Goal: Task Accomplishment & Management: Complete application form

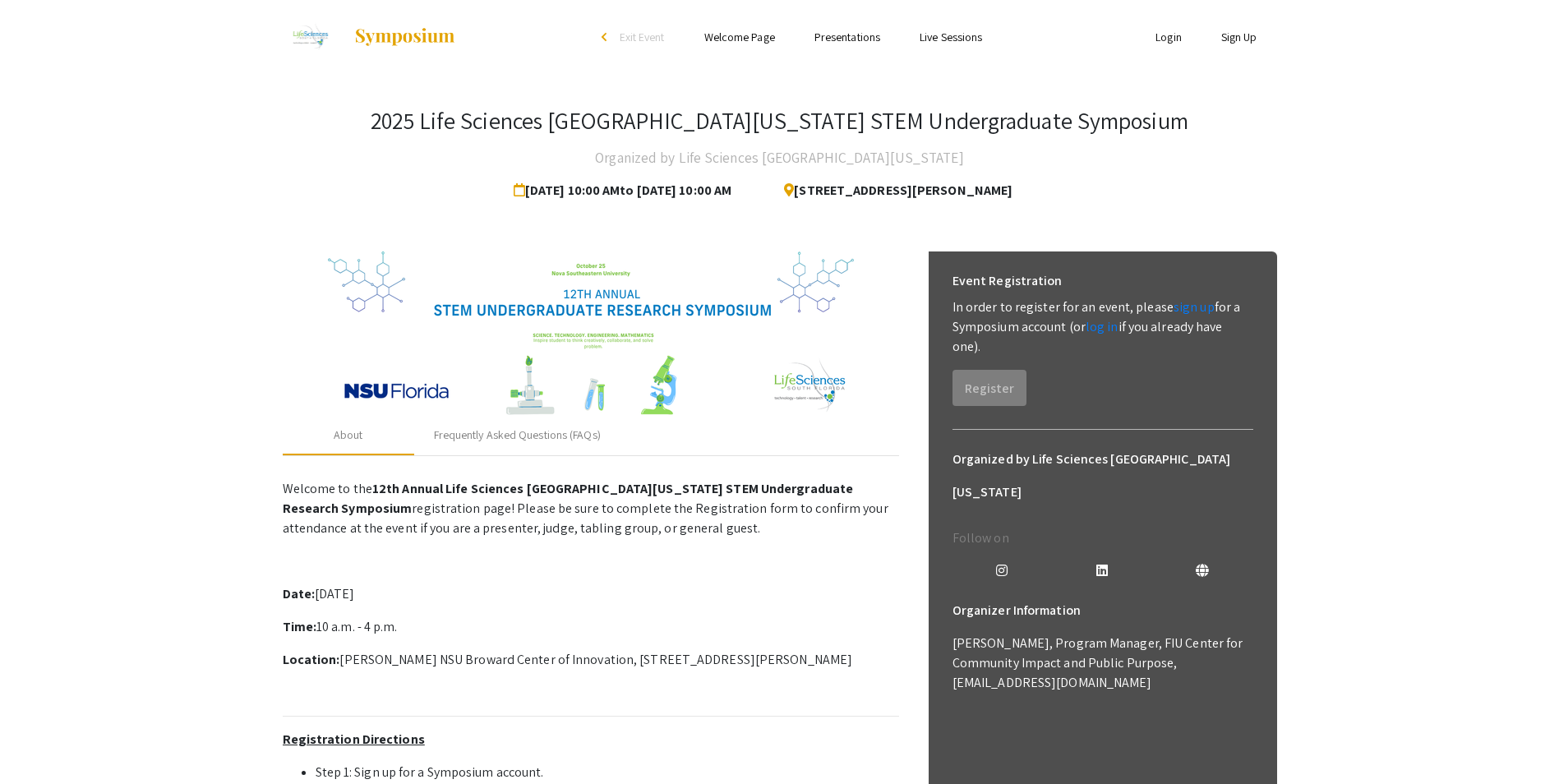
click at [736, 38] on link "Welcome Page" at bounding box center [739, 37] width 71 height 15
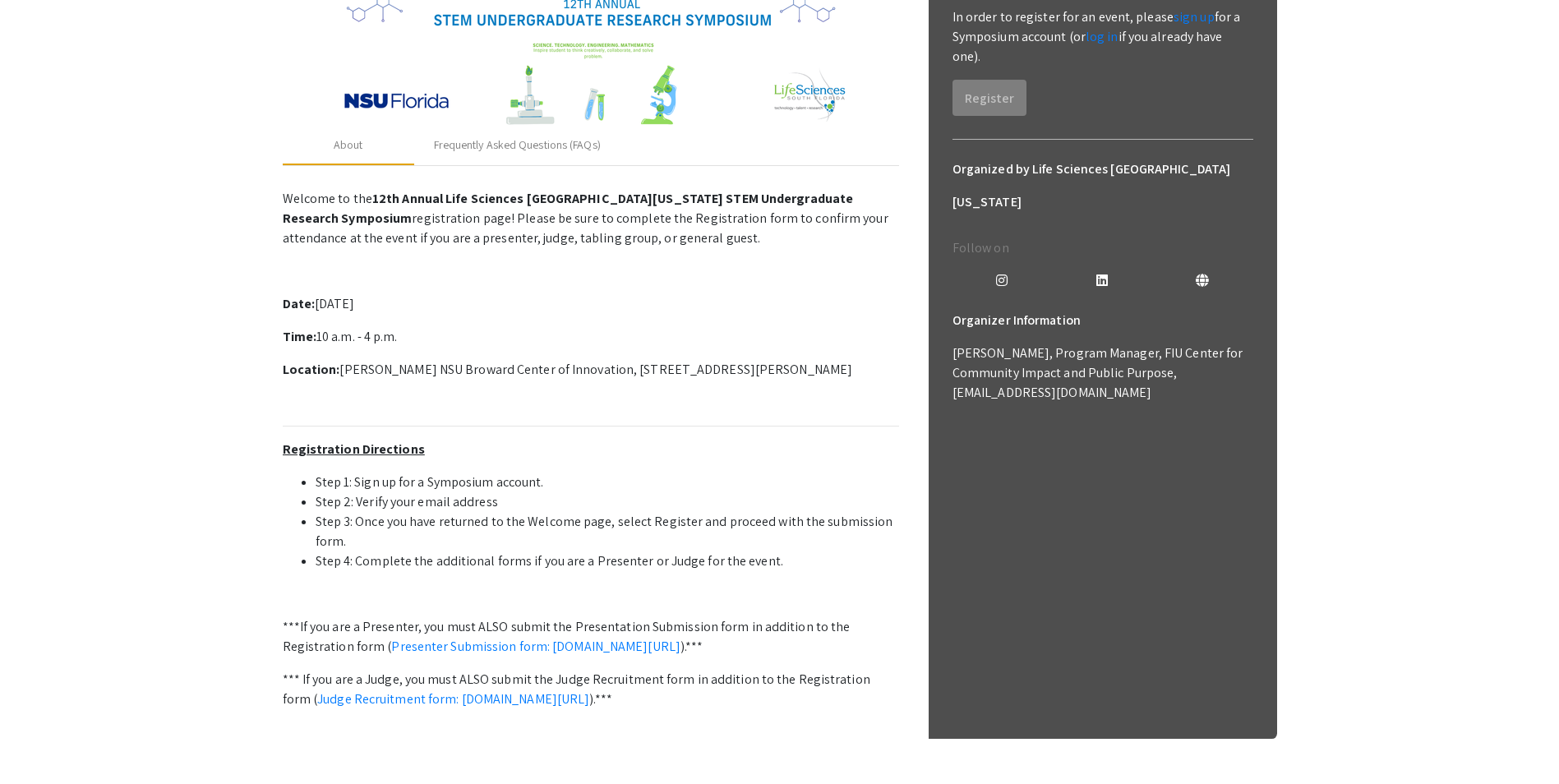
scroll to position [328, 0]
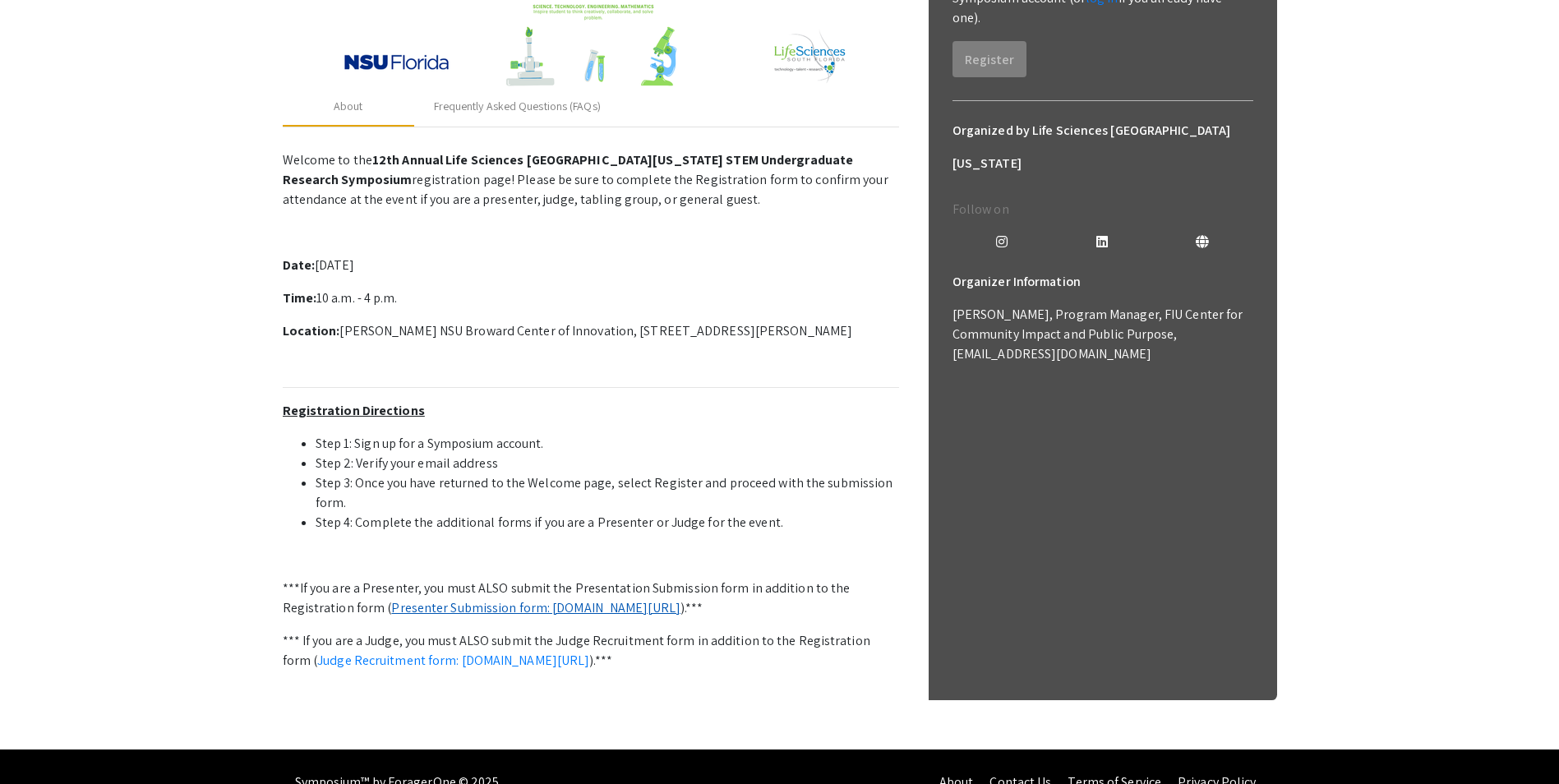
click at [680, 607] on link "Presenter Submission form: symposium.foragerone.com/lssfsymposium2025/submission" at bounding box center [536, 607] width 289 height 17
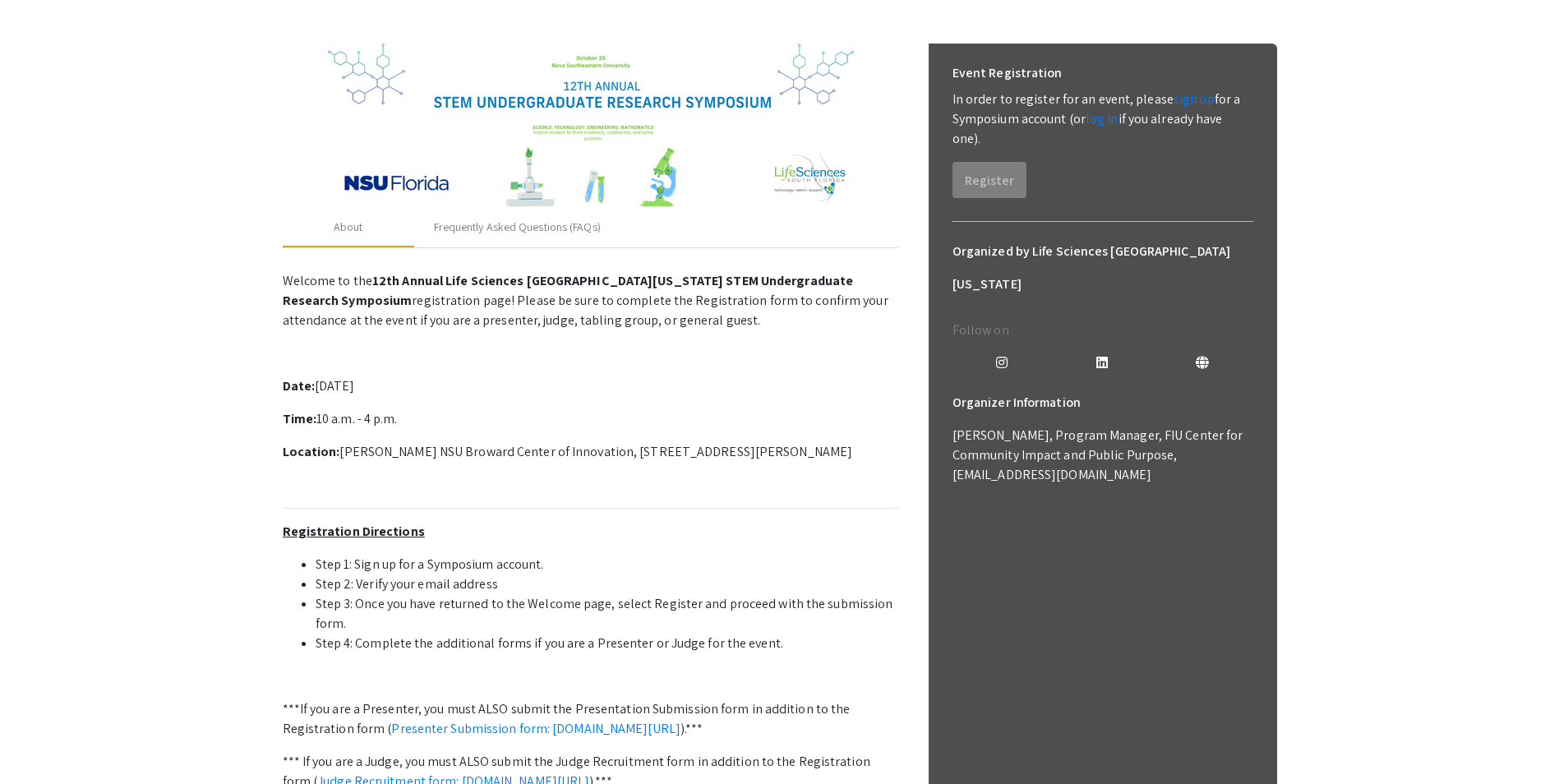
scroll to position [0, 0]
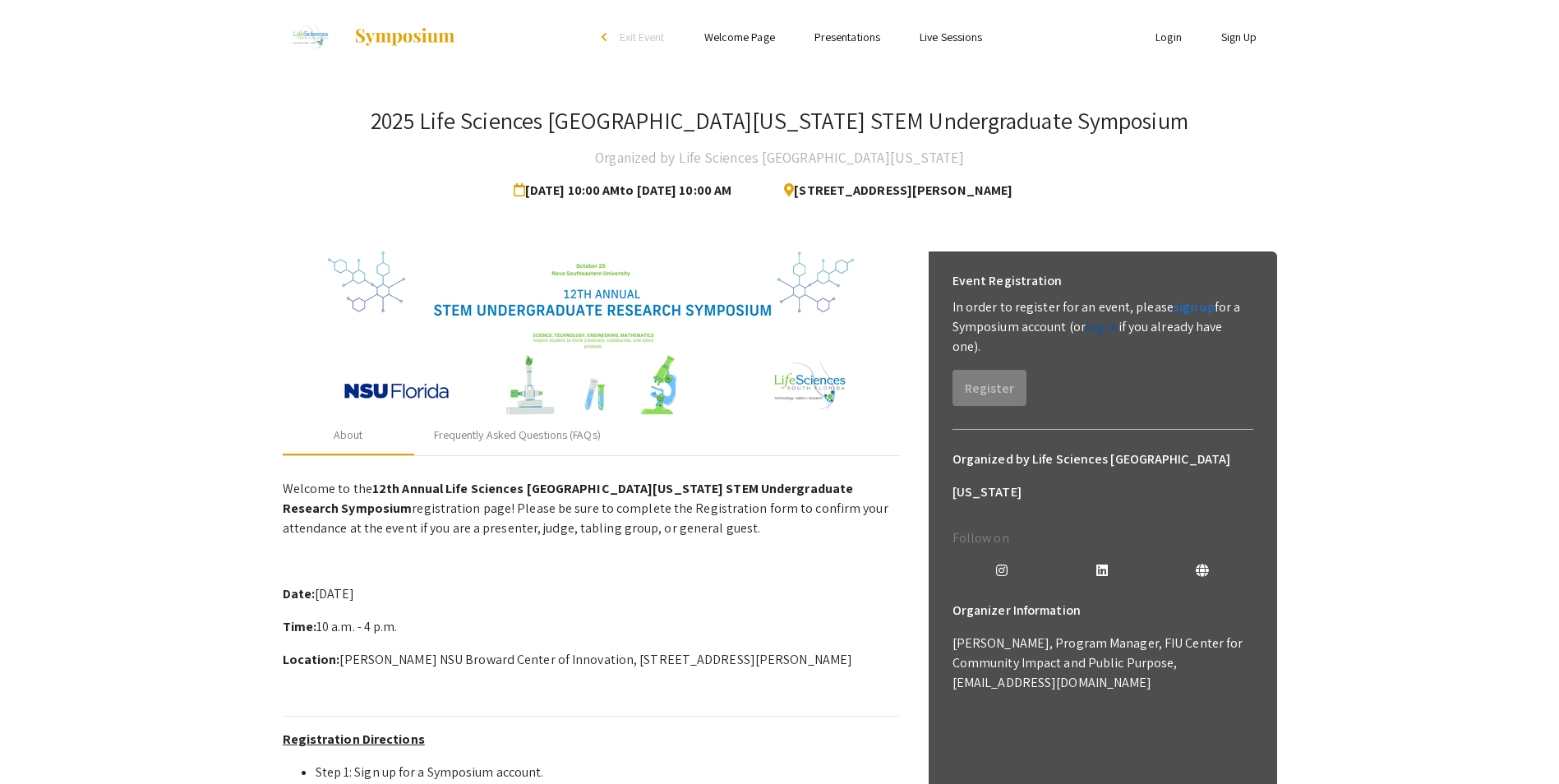
click at [1101, 327] on link "log in" at bounding box center [1102, 326] width 33 height 17
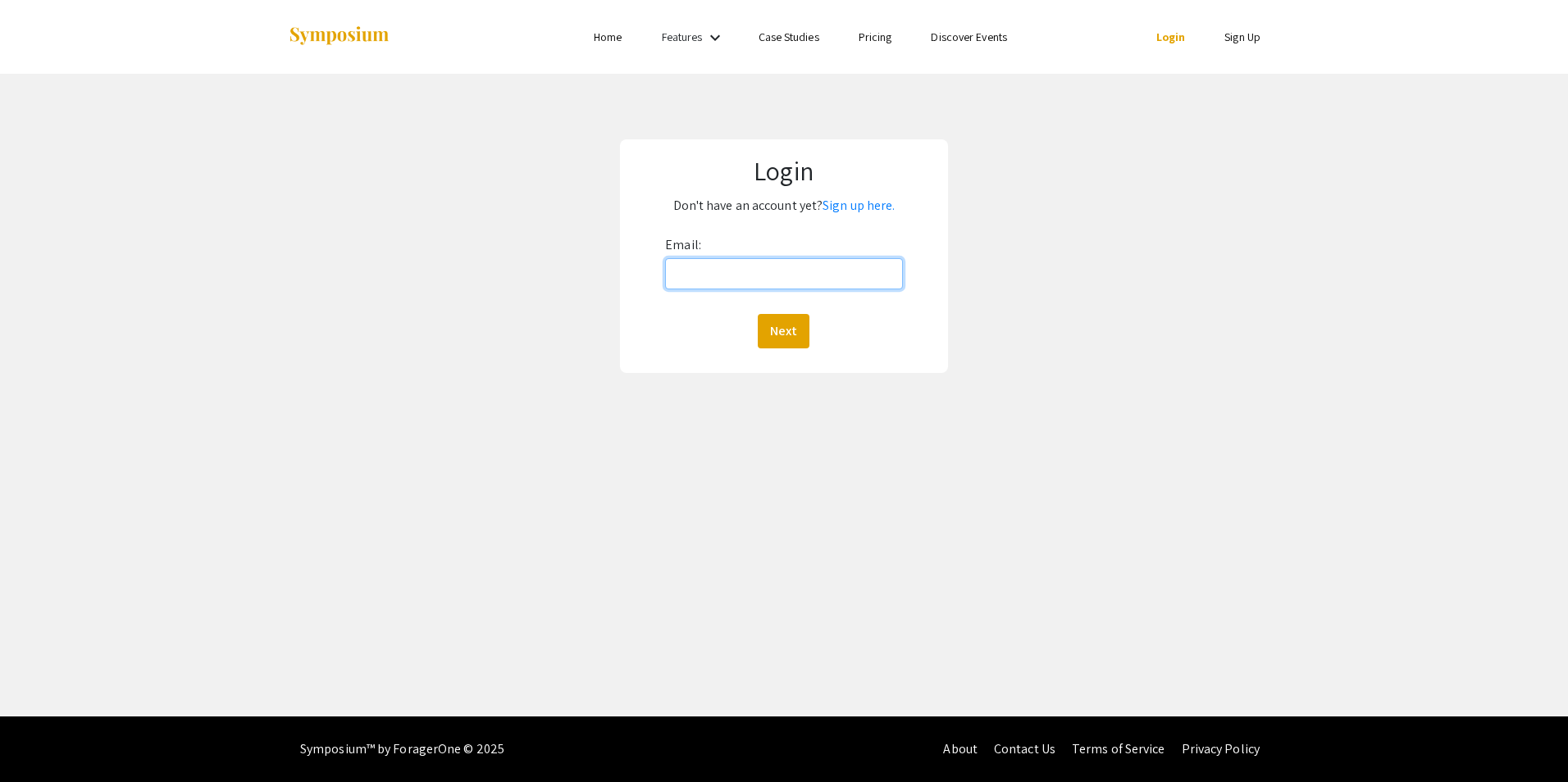
click at [800, 278] on input "Email:" at bounding box center [783, 274] width 237 height 31
type input "asikora@nova.edu"
click at [781, 333] on button "Next" at bounding box center [783, 331] width 52 height 35
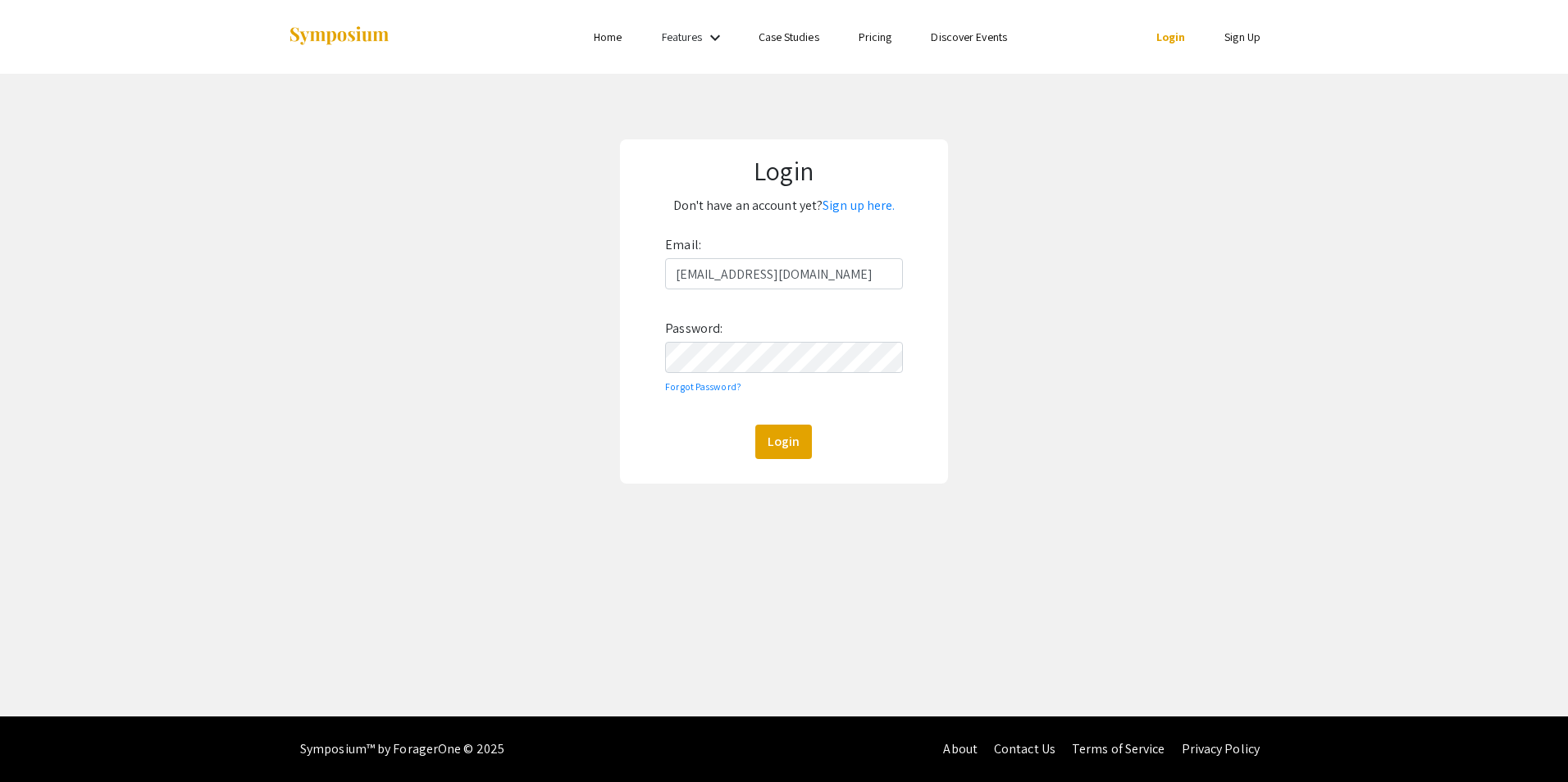
click at [768, 375] on div "Email: asikora@nova.edu Password: Forgot Password? Login" at bounding box center [783, 346] width 237 height 227
click at [755, 425] on button "Login" at bounding box center [783, 442] width 57 height 35
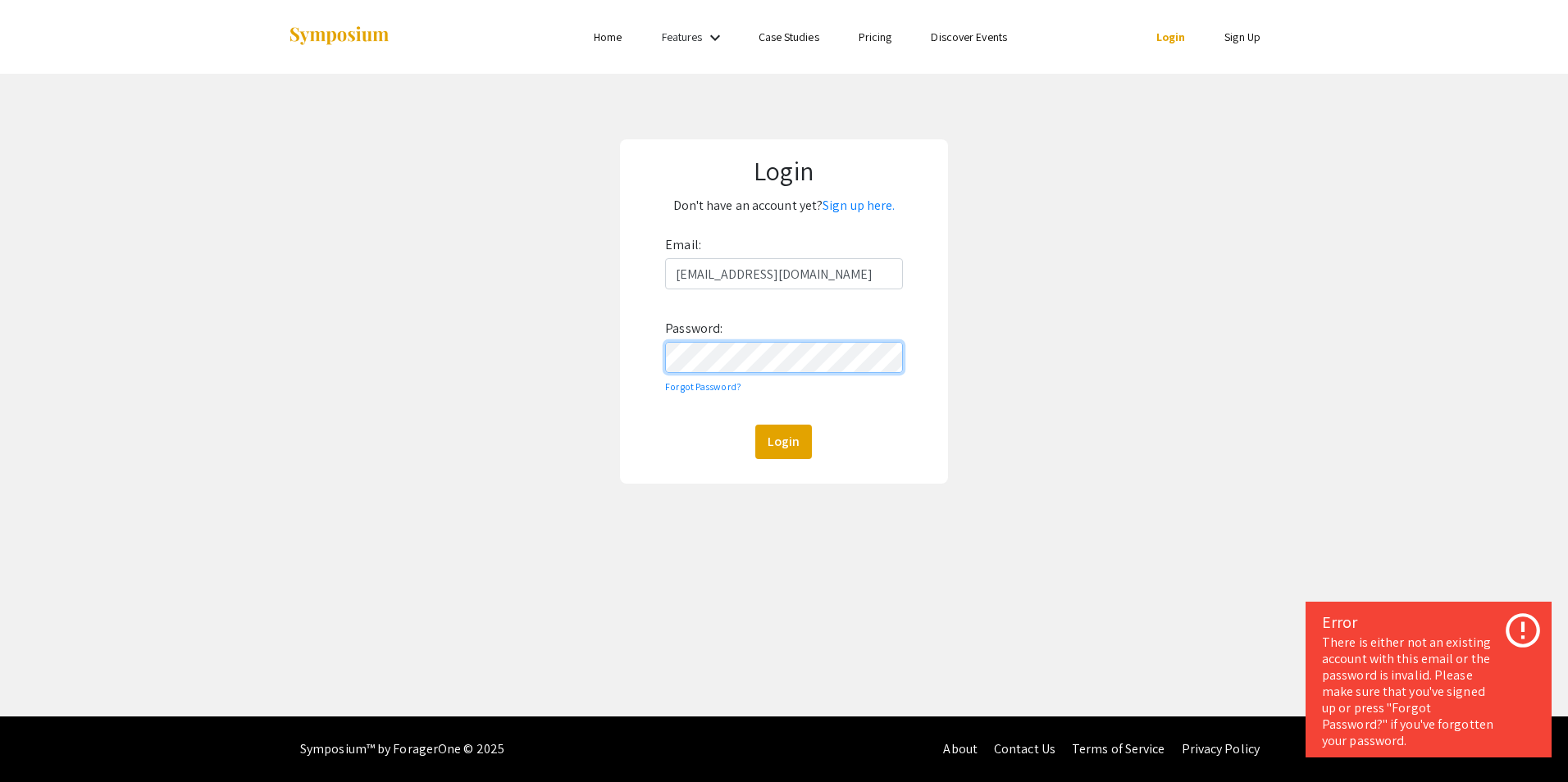
click at [390, 305] on div "Login Don't have an account yet? Sign up here. Email: asikora@nova.edu Password…" at bounding box center [783, 311] width 1592 height 475
click at [755, 425] on button "Login" at bounding box center [783, 442] width 57 height 35
click at [522, 363] on div "Login Don't have an account yet? Sign up here. Email: asikora@nova.edu Password…" at bounding box center [783, 311] width 1592 height 475
click at [755, 425] on button "Login" at bounding box center [783, 442] width 57 height 35
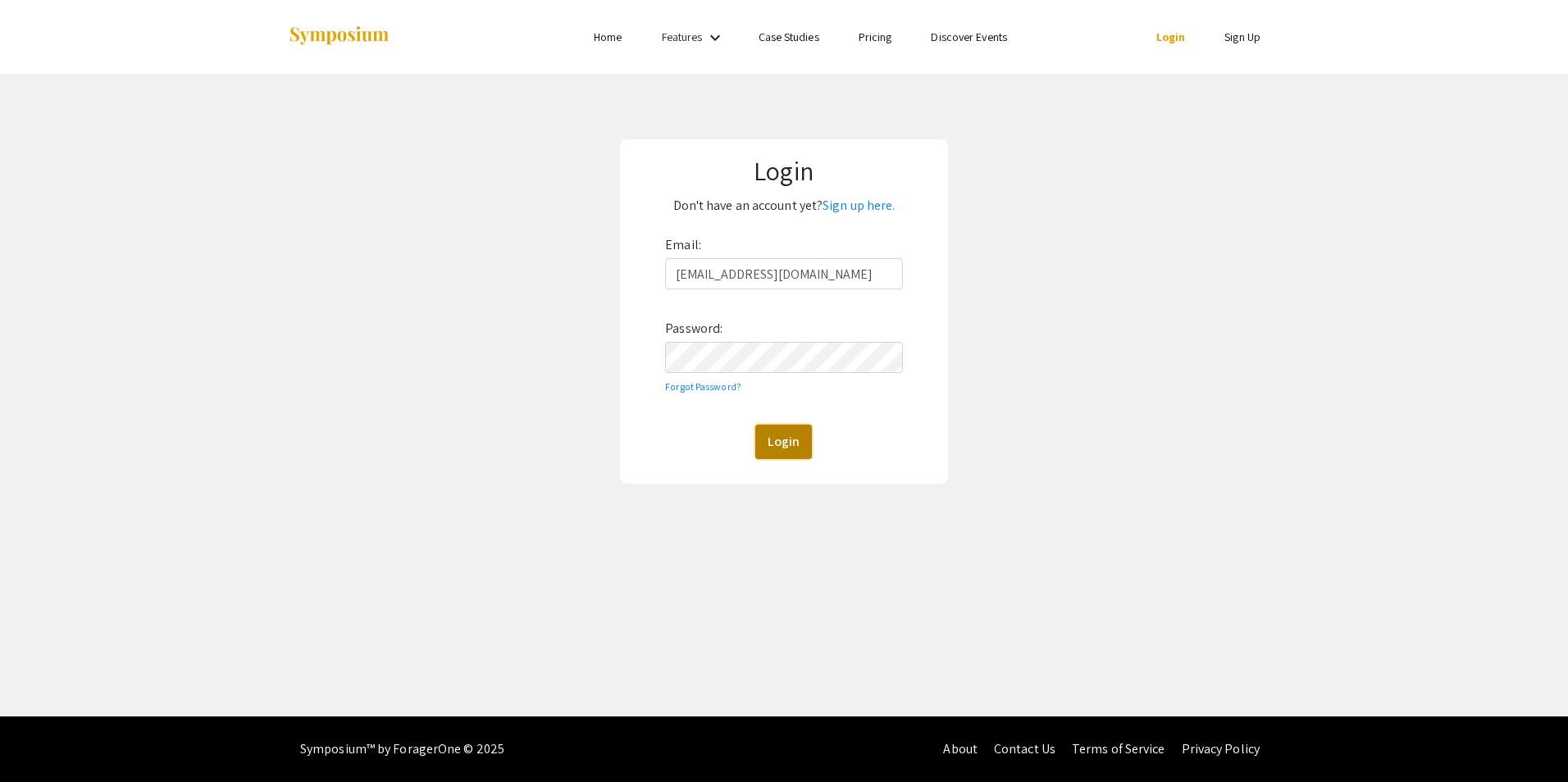
click at [767, 438] on button "Login" at bounding box center [783, 442] width 57 height 35
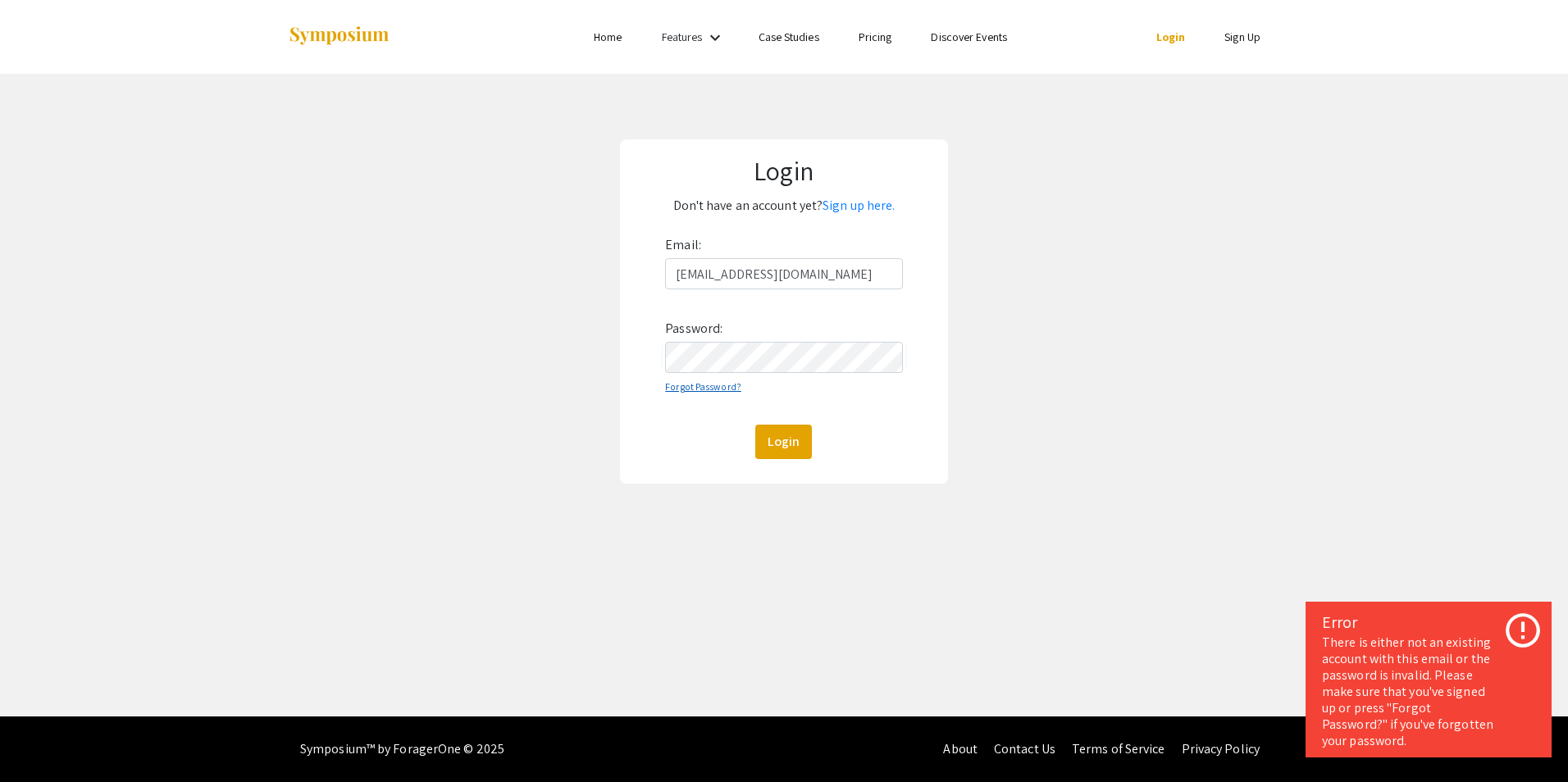
click at [709, 383] on link "Forgot Password?" at bounding box center [702, 386] width 77 height 12
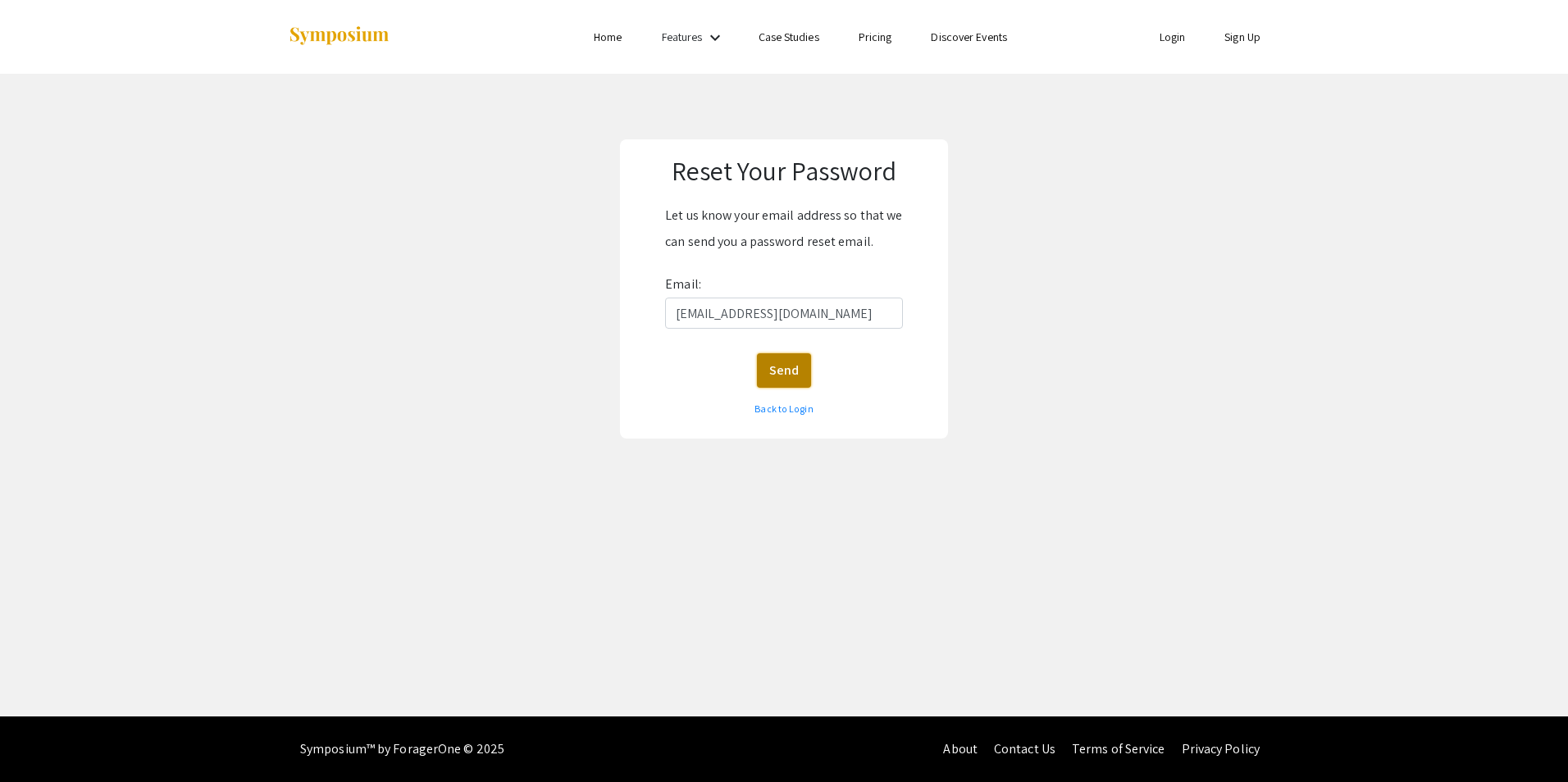
click at [758, 385] on button "Send" at bounding box center [784, 370] width 54 height 35
click at [601, 42] on link "Home" at bounding box center [608, 37] width 28 height 15
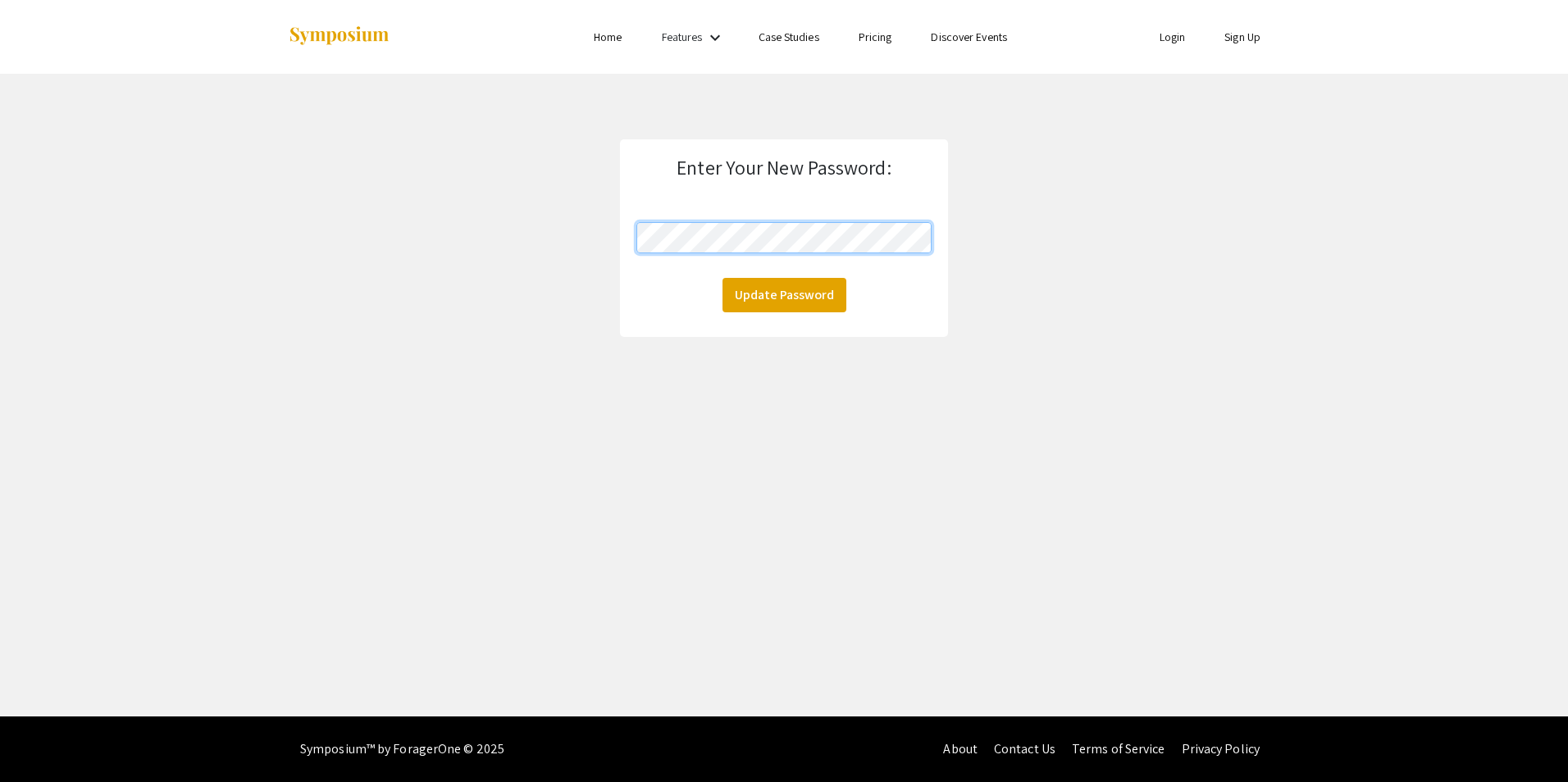
click button "Update Password" at bounding box center [784, 296] width 124 height 35
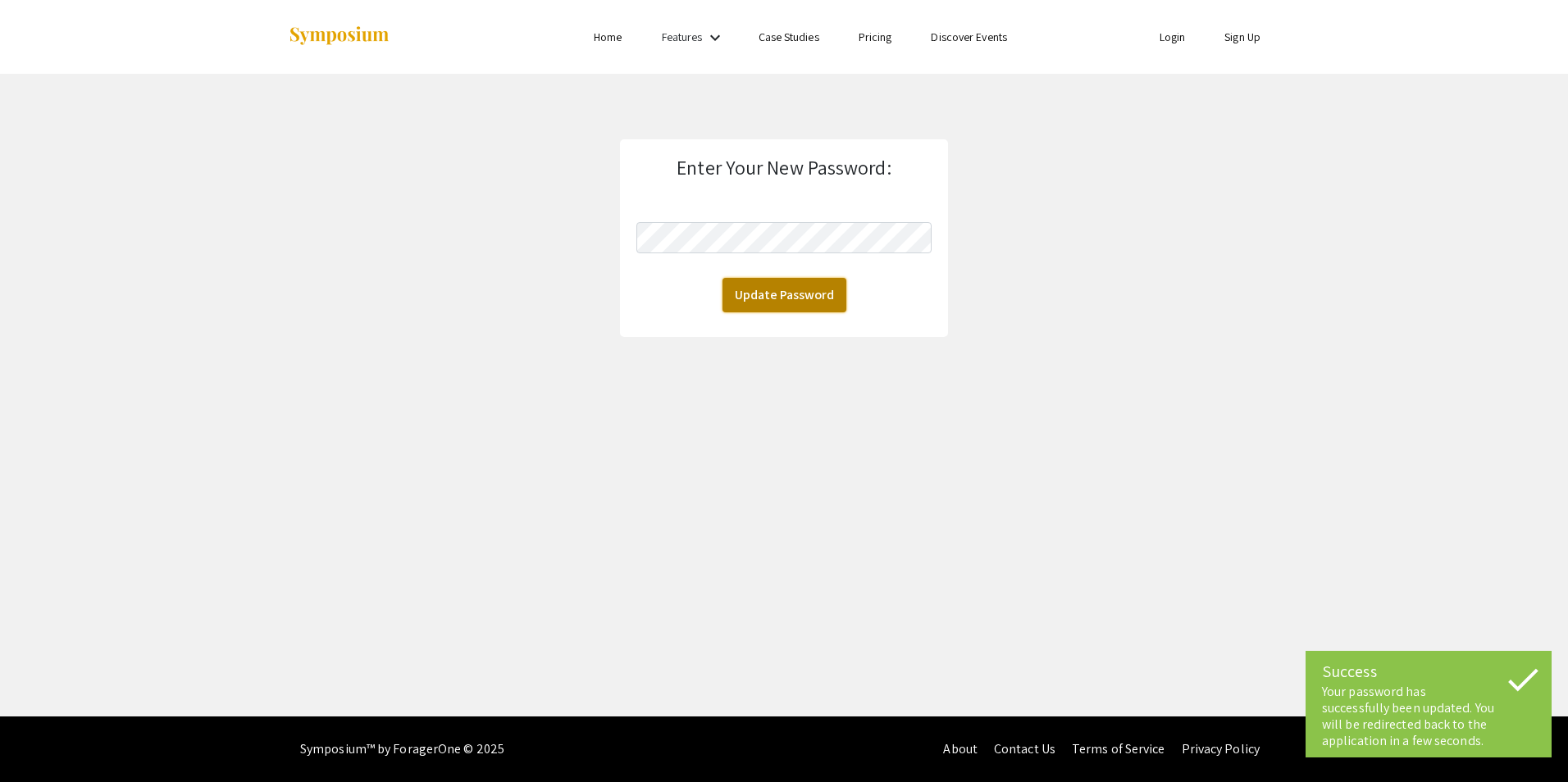
click at [791, 284] on button "Update Password" at bounding box center [784, 296] width 124 height 35
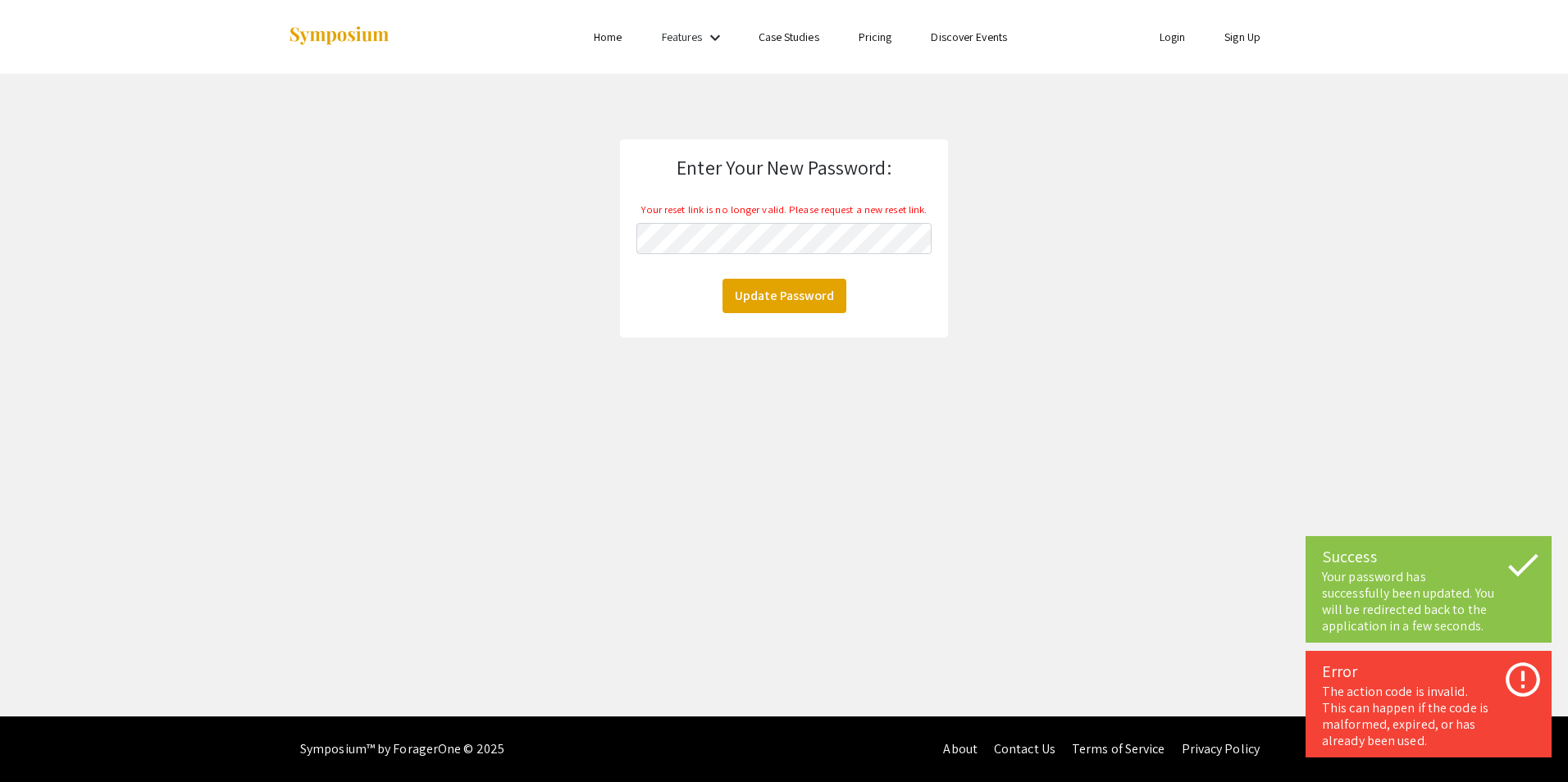
click at [1071, 254] on app-authentication-handler "Enter Your New Password: Your reset link is no longer valid. Please request a n…" at bounding box center [784, 238] width 1568 height 198
click at [1167, 37] on link "Login" at bounding box center [1173, 37] width 26 height 15
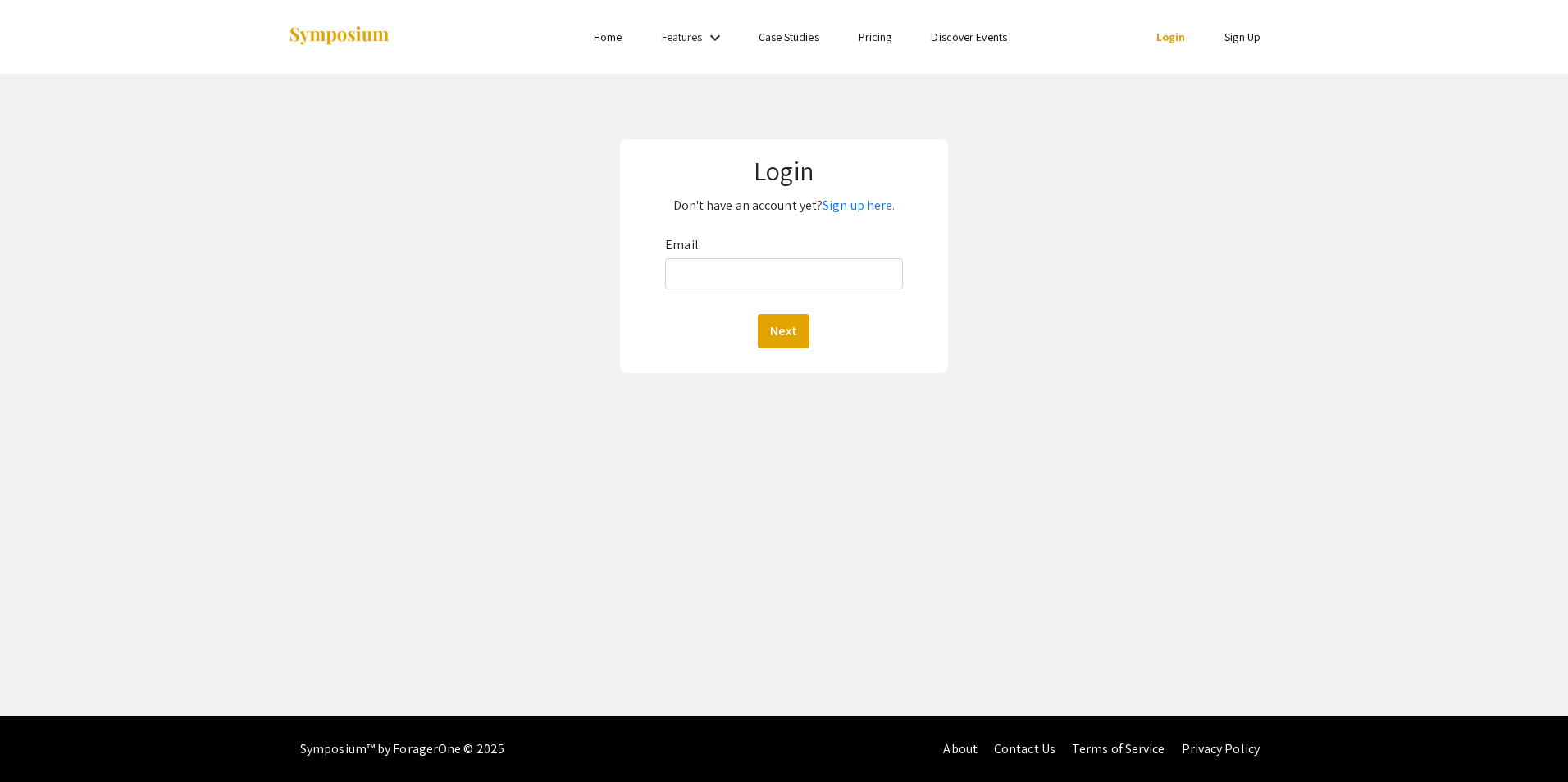
click at [1185, 38] on li "Login" at bounding box center [1171, 37] width 69 height 20
click at [1175, 40] on link "Login" at bounding box center [1171, 37] width 30 height 15
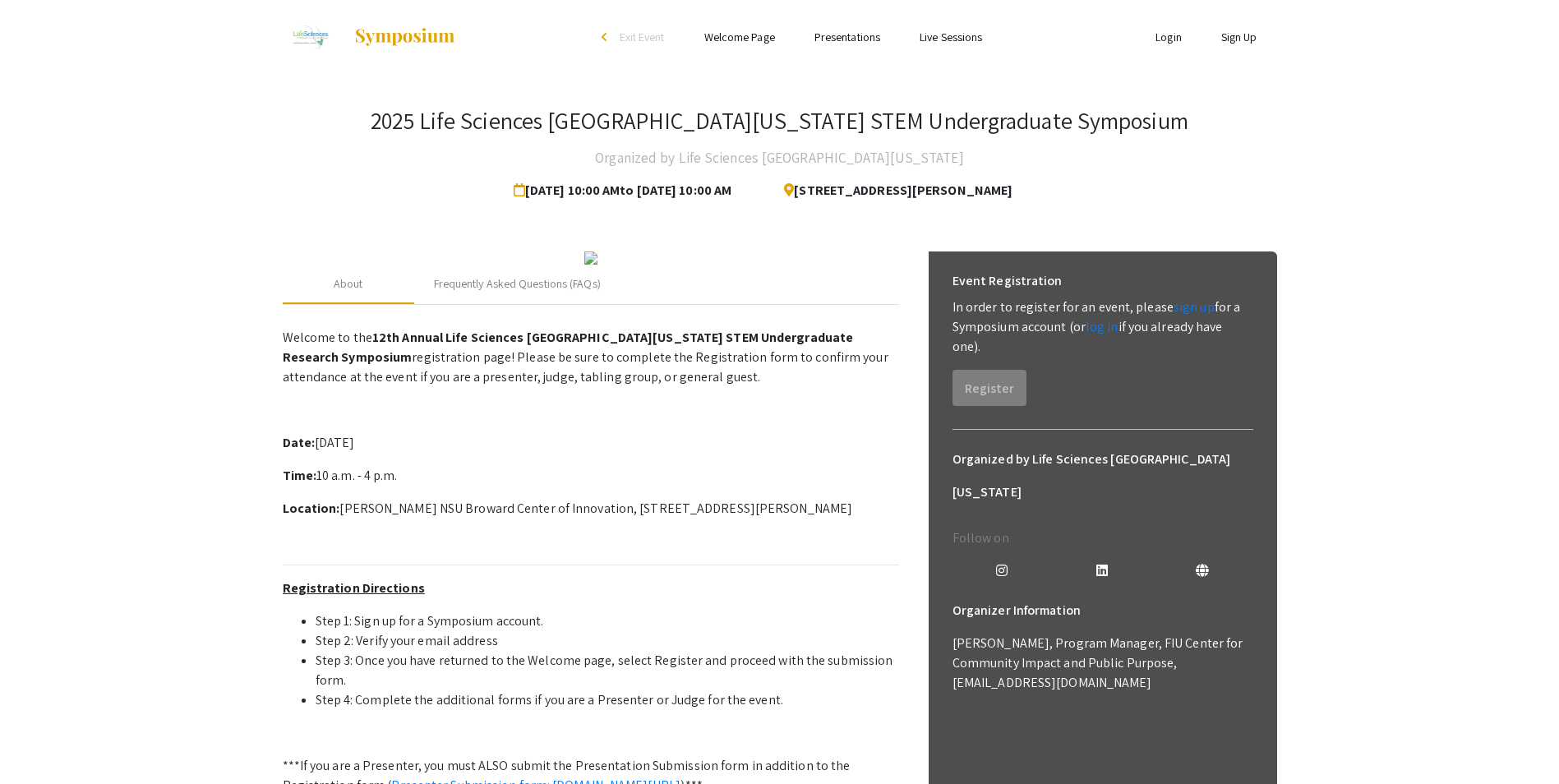
click at [1162, 31] on li "Login" at bounding box center [1169, 37] width 66 height 20
click at [1163, 37] on link "Login" at bounding box center [1169, 37] width 26 height 15
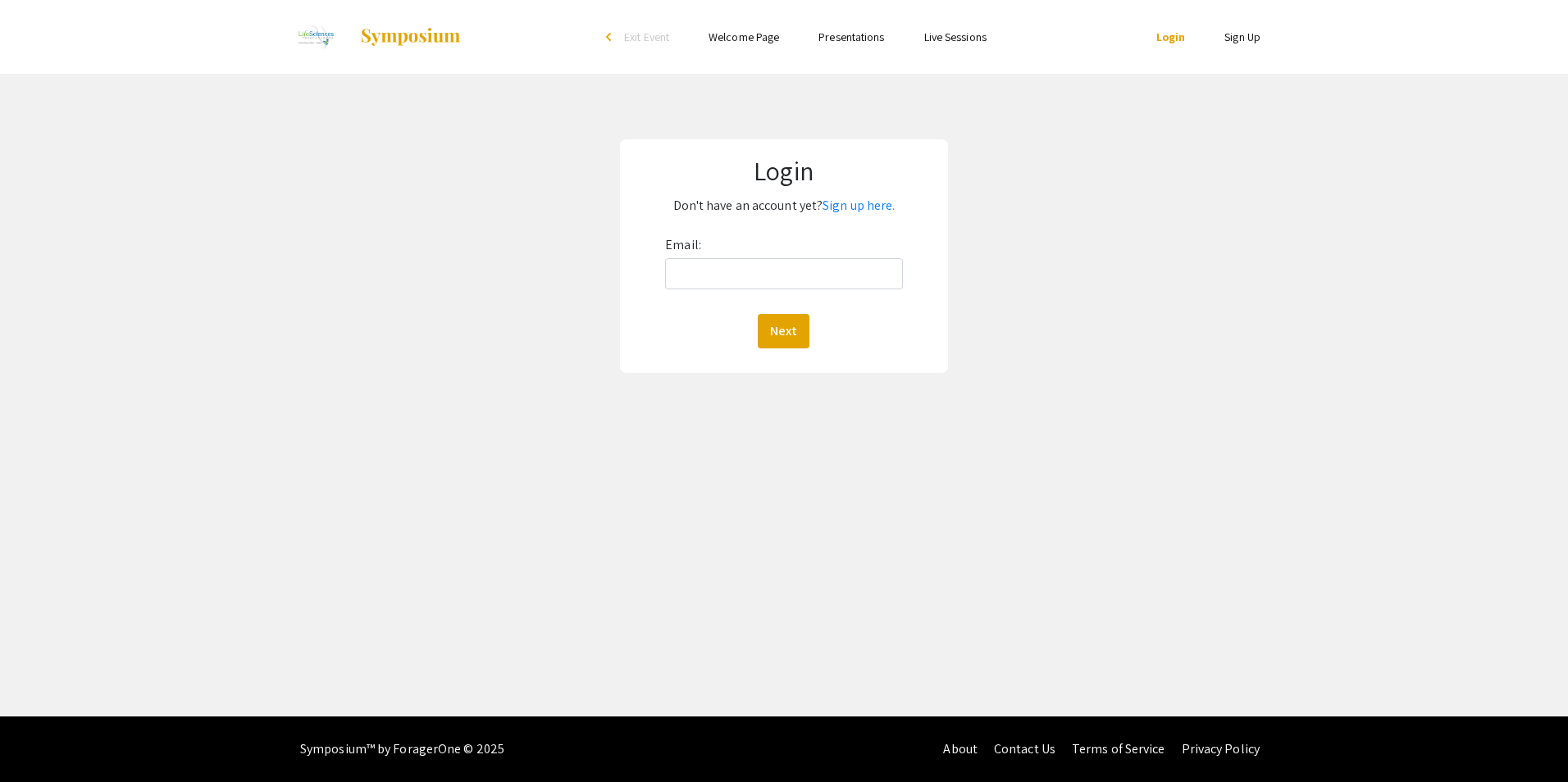
drag, startPoint x: 730, startPoint y: 301, endPoint x: 736, endPoint y: 280, distance: 21.8
click at [732, 295] on div "Email: Next" at bounding box center [783, 290] width 237 height 116
click at [736, 279] on input "Email:" at bounding box center [783, 274] width 237 height 31
type input "asikora@nova.edu"
click at [769, 318] on button "Next" at bounding box center [783, 331] width 52 height 35
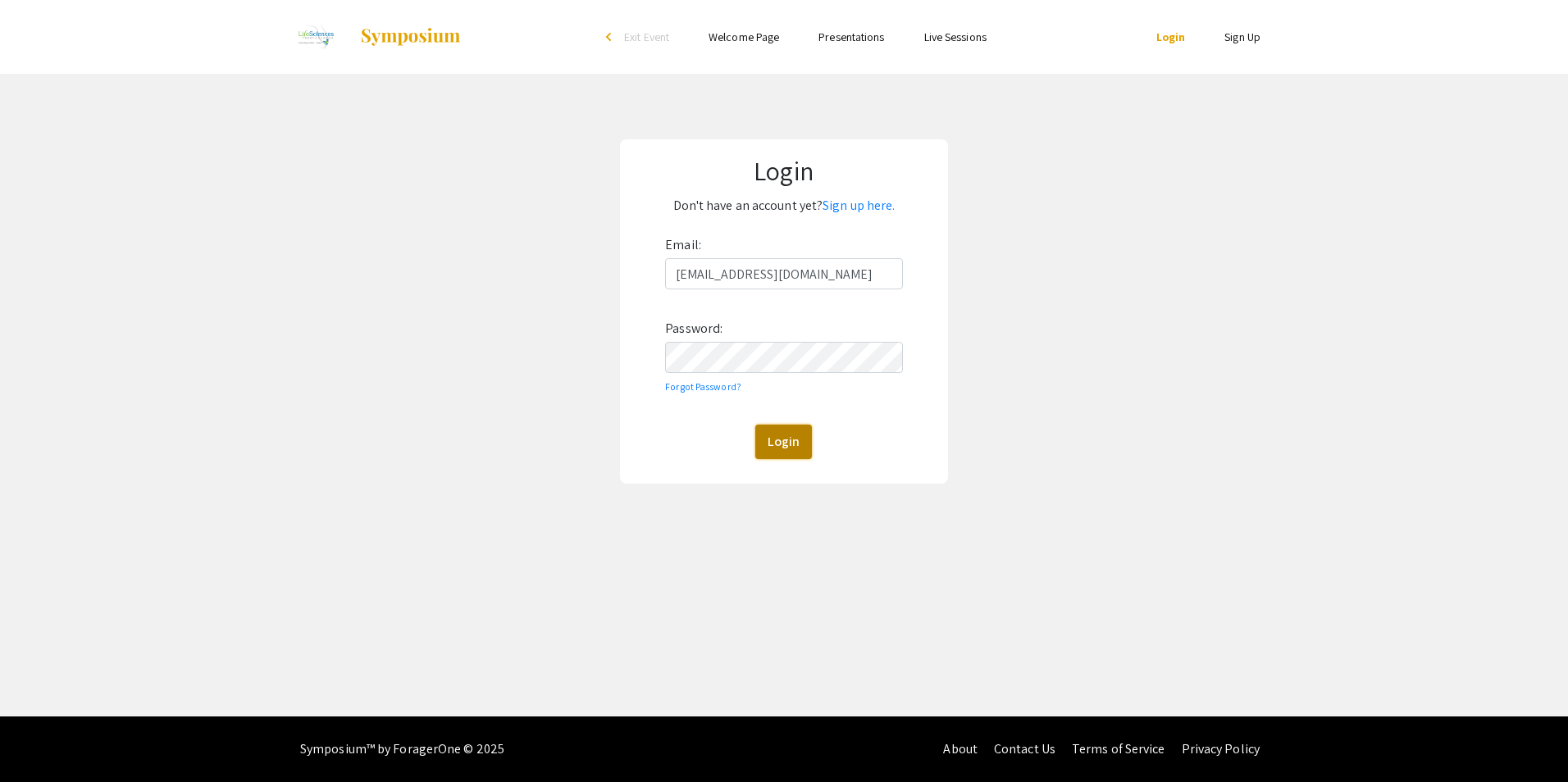
click at [810, 449] on button "Login" at bounding box center [783, 442] width 57 height 35
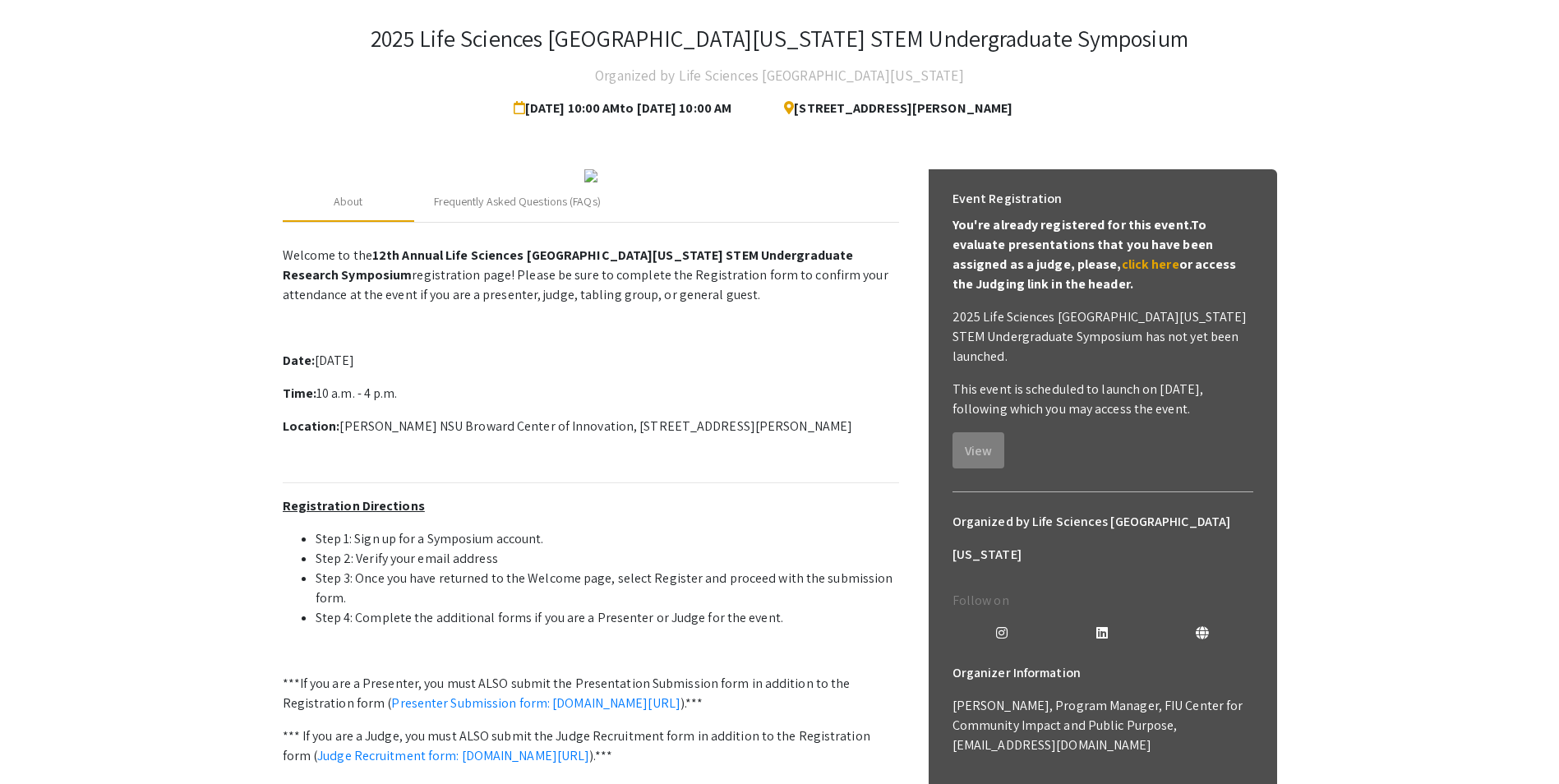
scroll to position [380, 0]
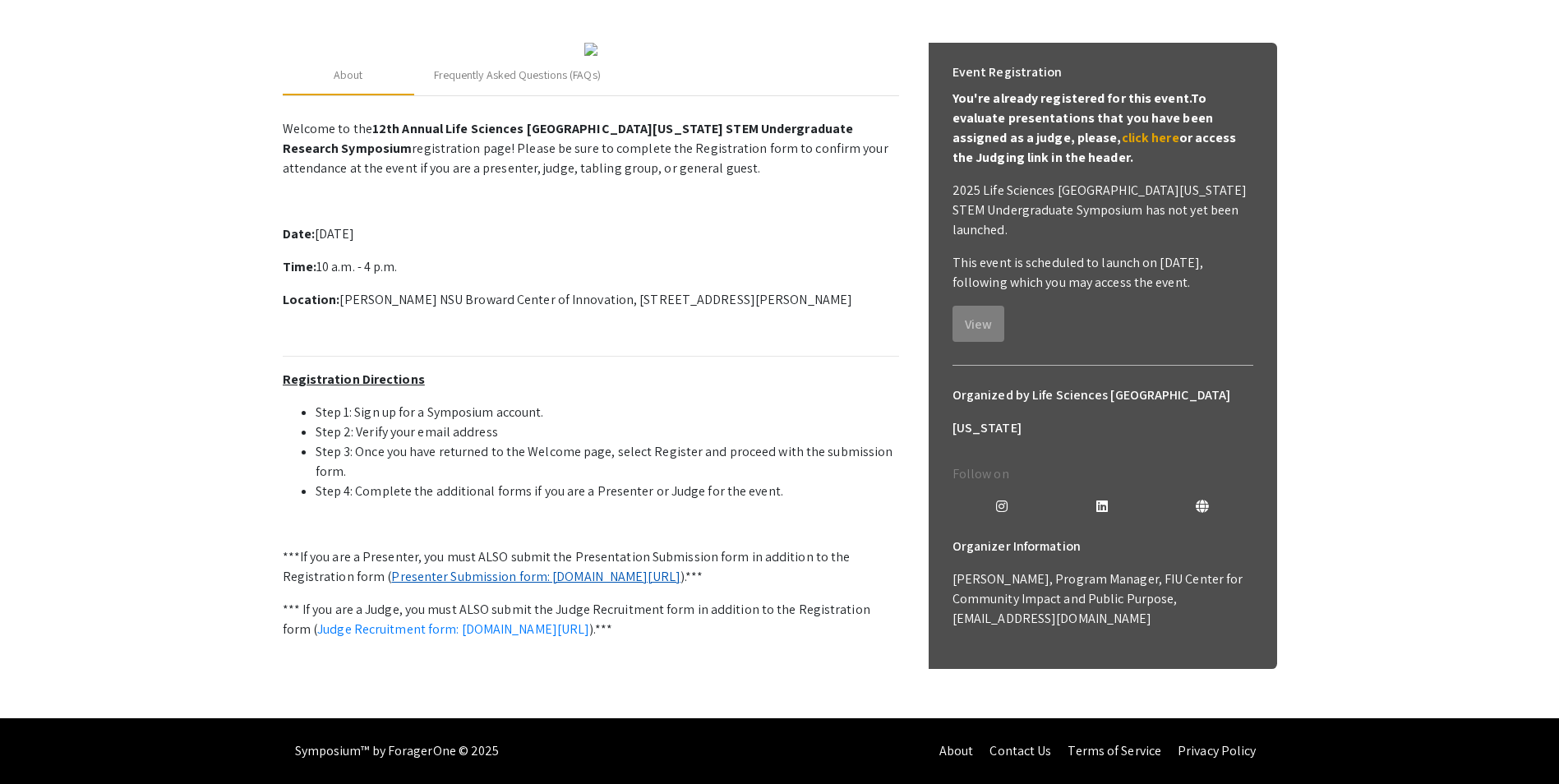
click at [483, 568] on link "Presenter Submission form: symposium.foragerone.com/lssfsymposium2025/submission" at bounding box center [536, 576] width 289 height 17
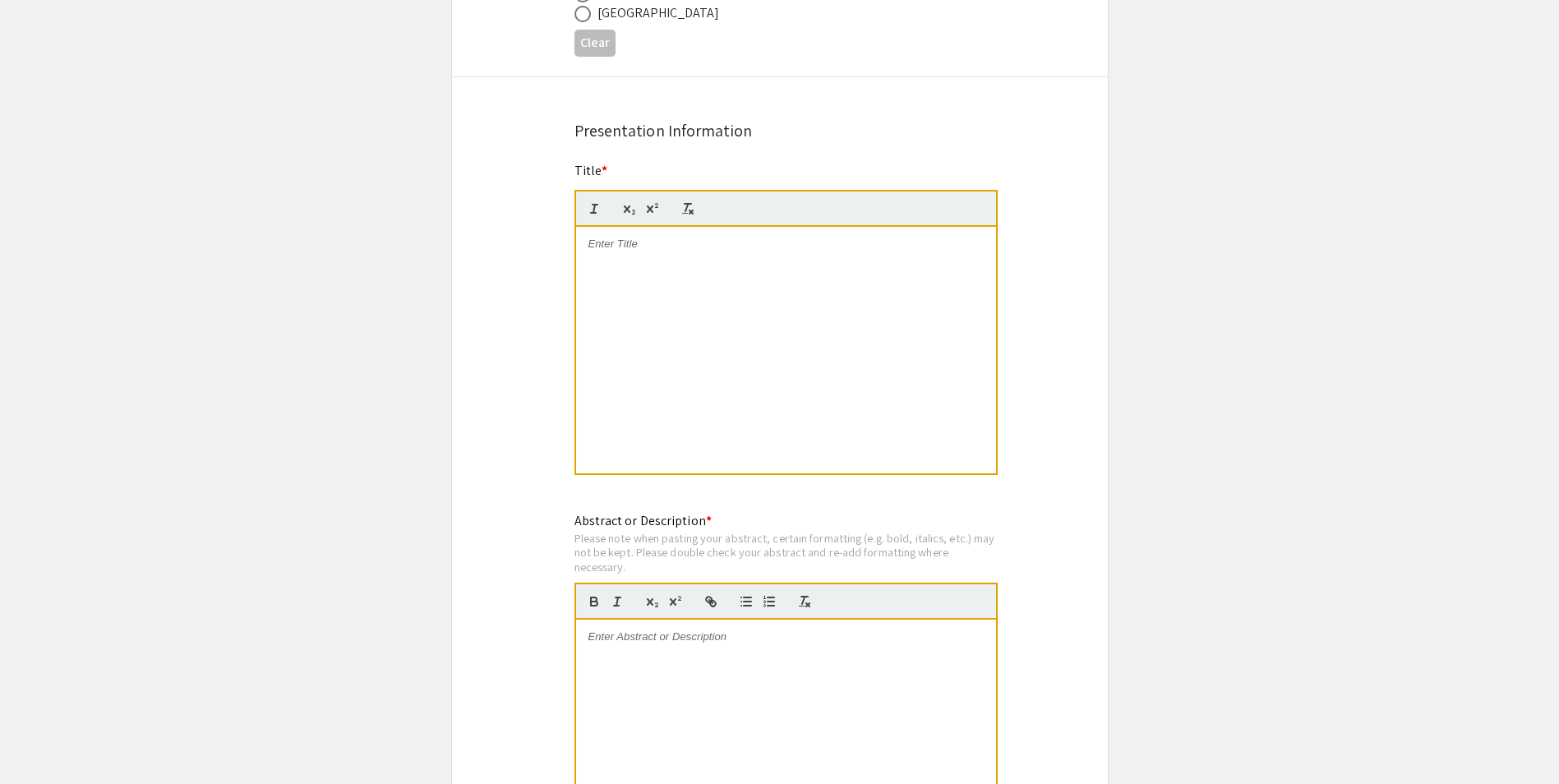
scroll to position [1561, 0]
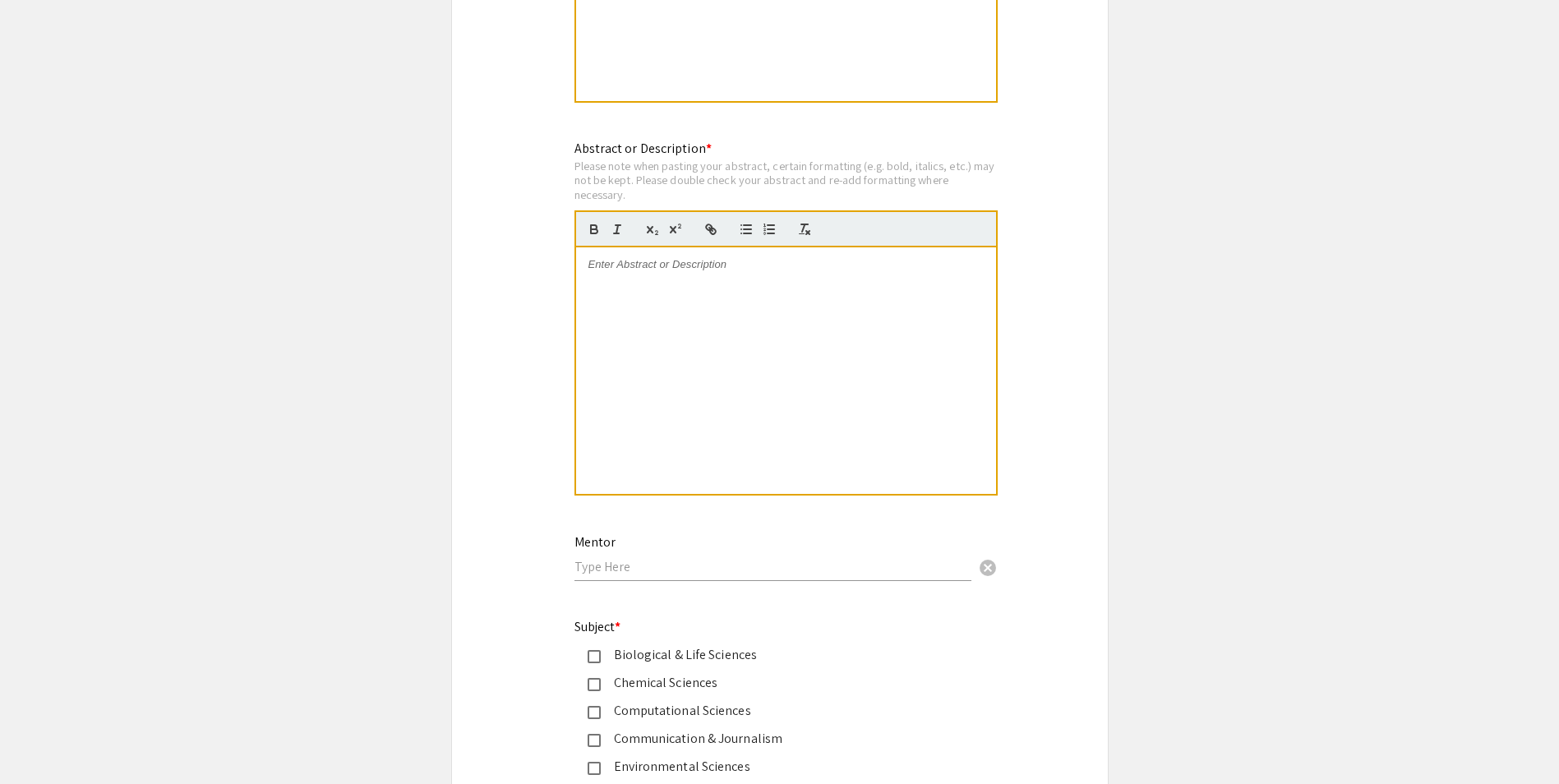
click at [711, 366] on div at bounding box center [786, 371] width 420 height 247
click at [629, 312] on div at bounding box center [786, 371] width 420 height 247
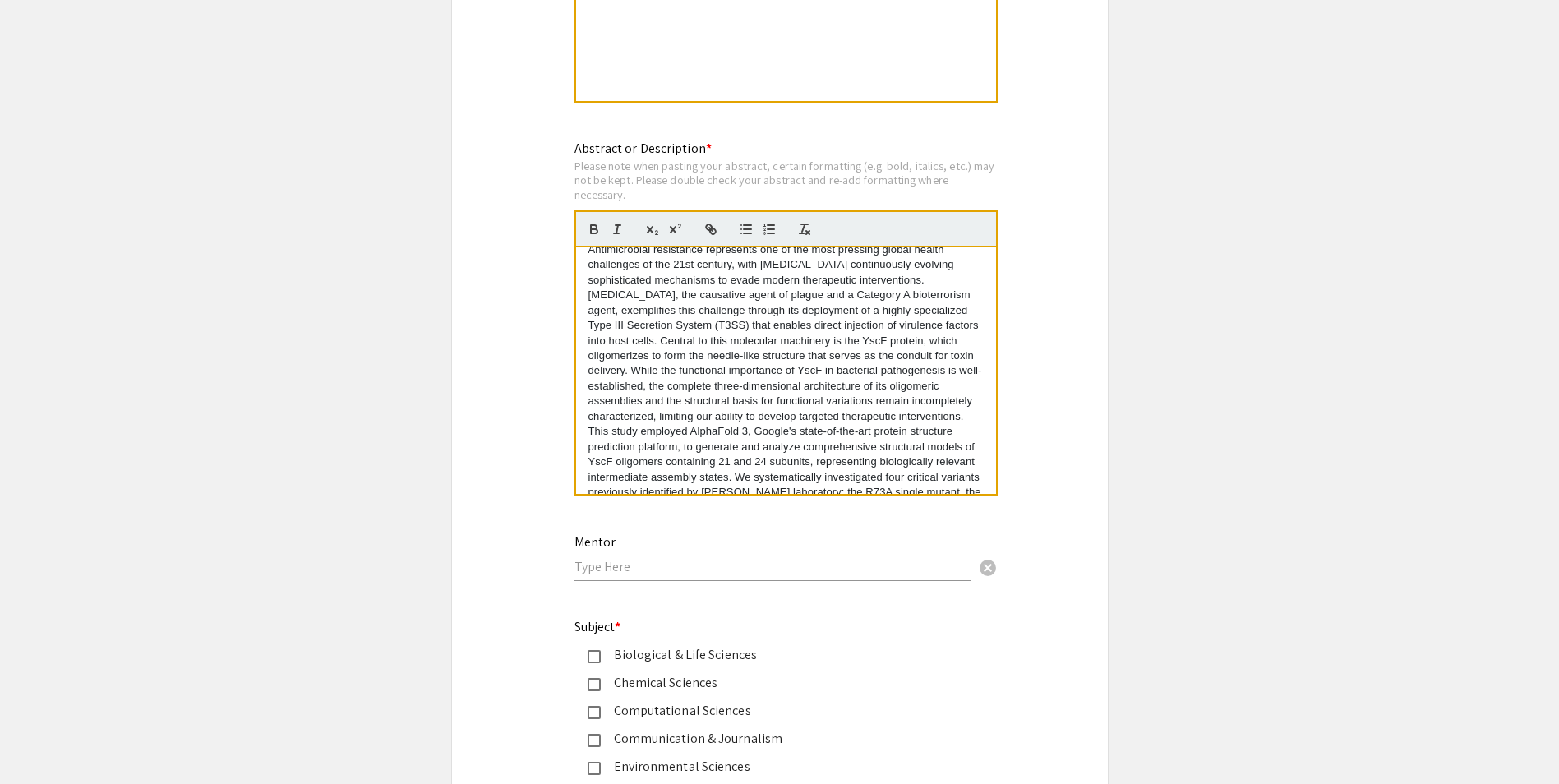
scroll to position [0, 0]
click at [1091, 352] on div "Symposium Presentation Submission 2025 Life Sciences [GEOGRAPHIC_DATA][US_STATE…" at bounding box center [780, 19] width 657 height 2965
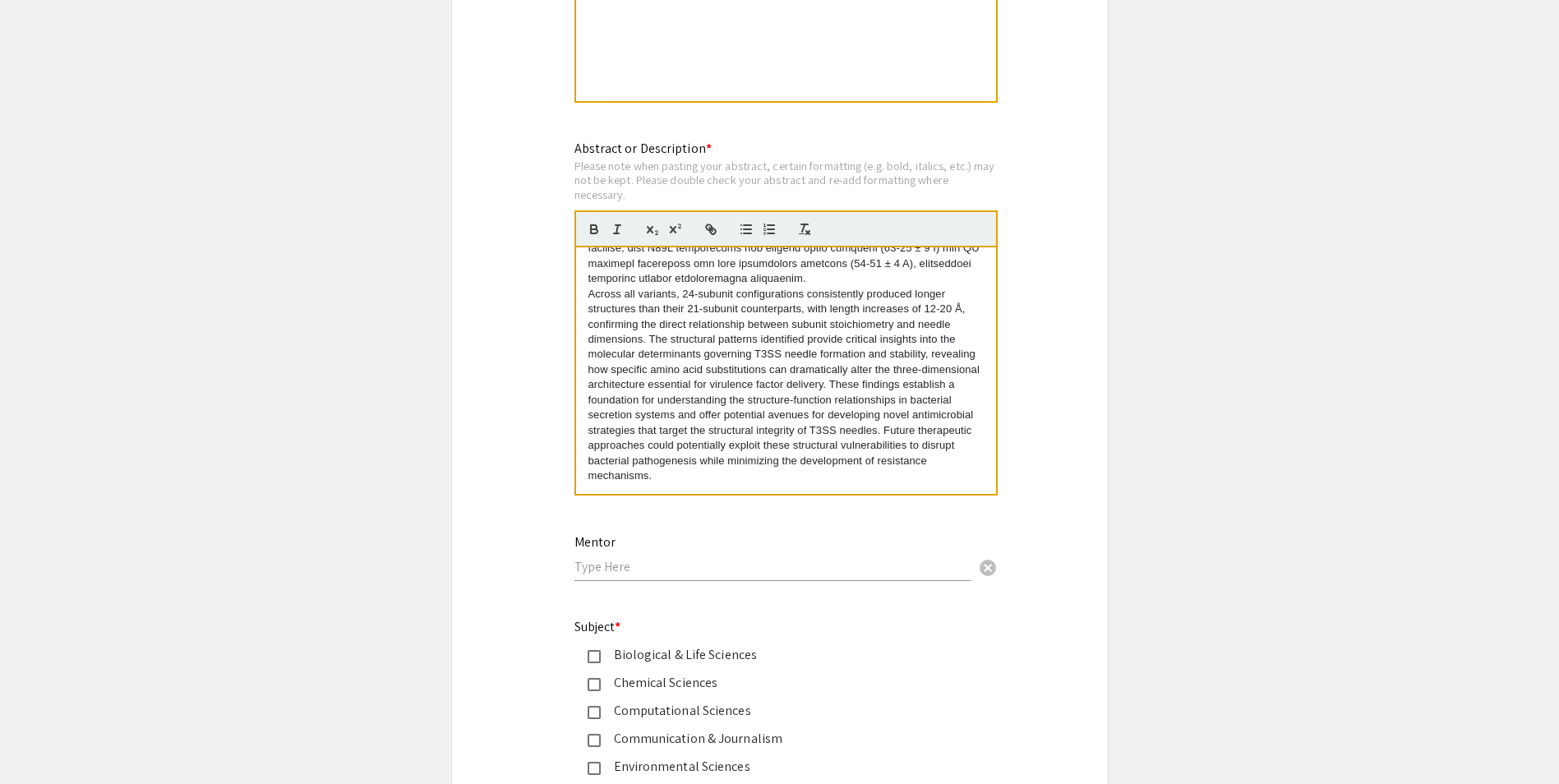
click at [1032, 372] on div "Symposium Presentation Submission 2025 Life Sciences [GEOGRAPHIC_DATA][US_STATE…" at bounding box center [780, 19] width 657 height 2965
